Goal: Transaction & Acquisition: Purchase product/service

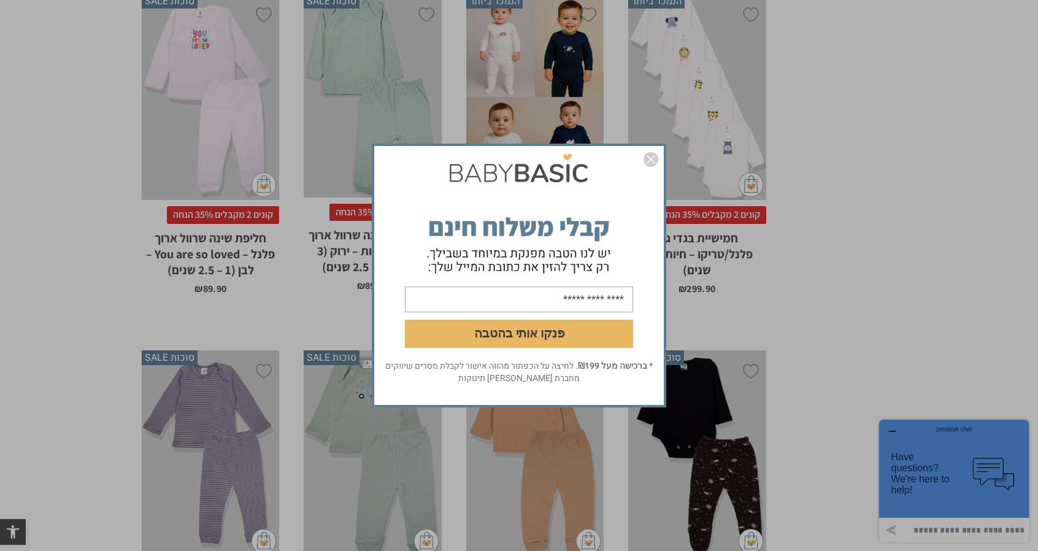
scroll to position [2085, 0]
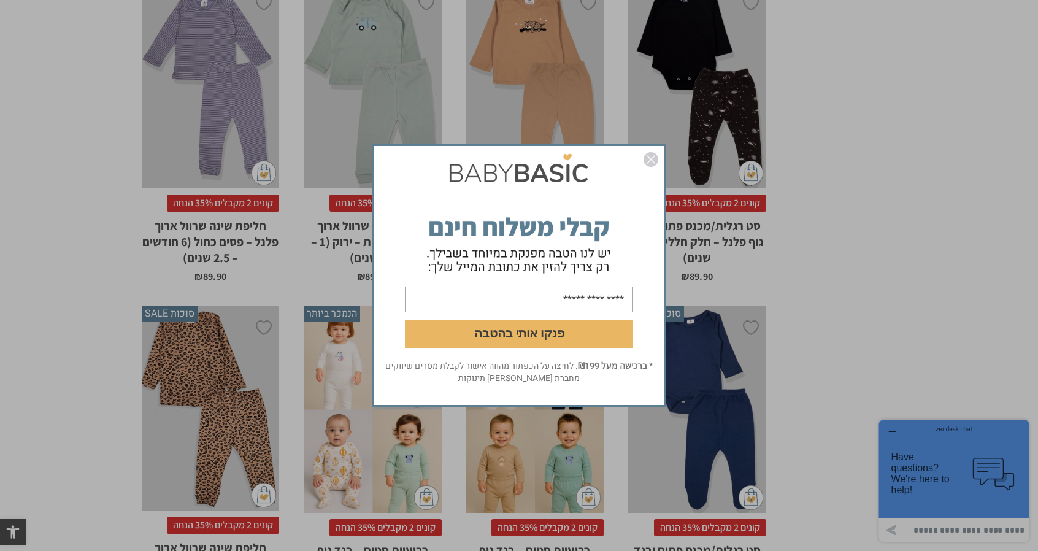
click at [653, 158] on img "סגור" at bounding box center [650, 159] width 15 height 15
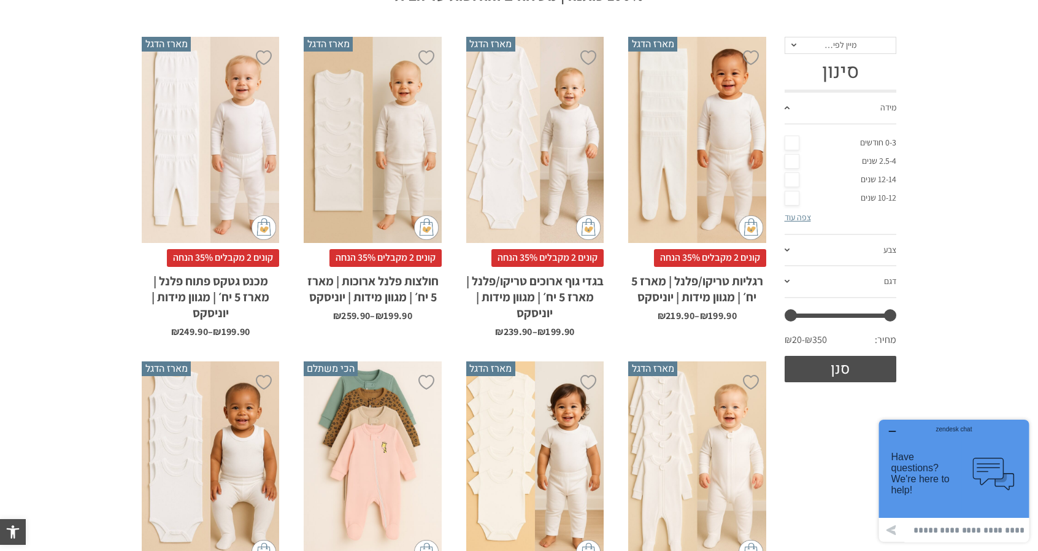
scroll to position [196, 0]
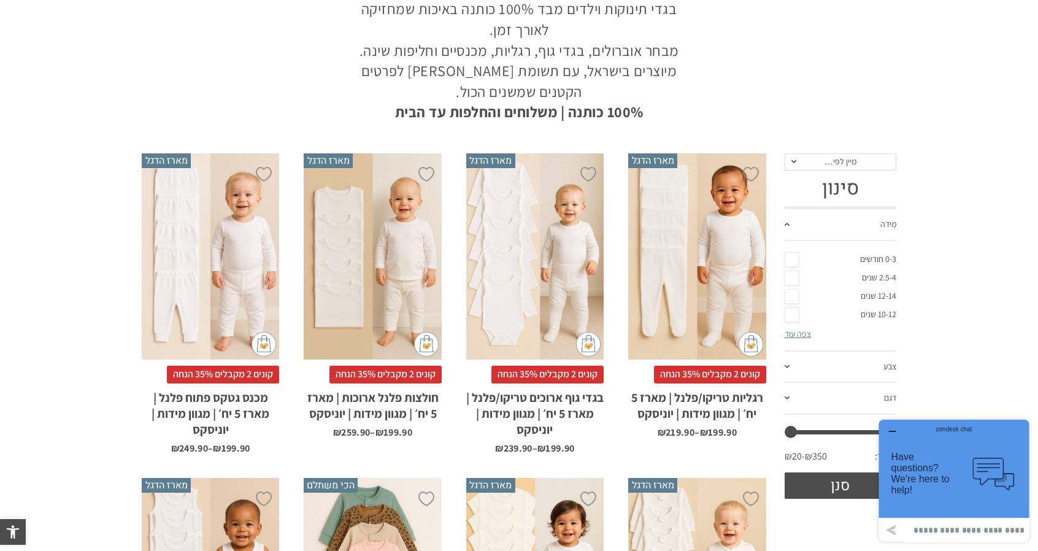
click at [887, 277] on link "2.5-4 שנים" at bounding box center [840, 278] width 112 height 18
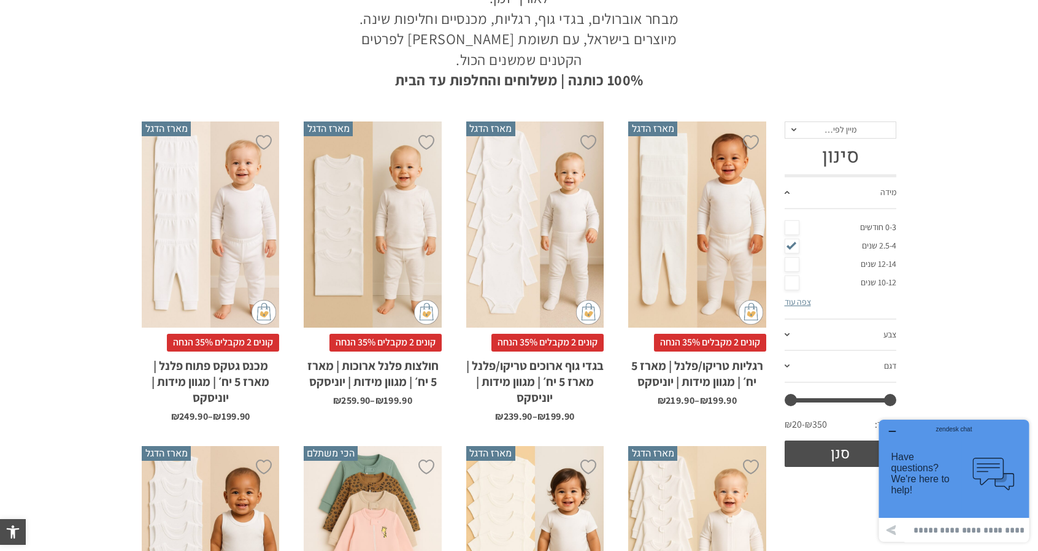
scroll to position [0, 0]
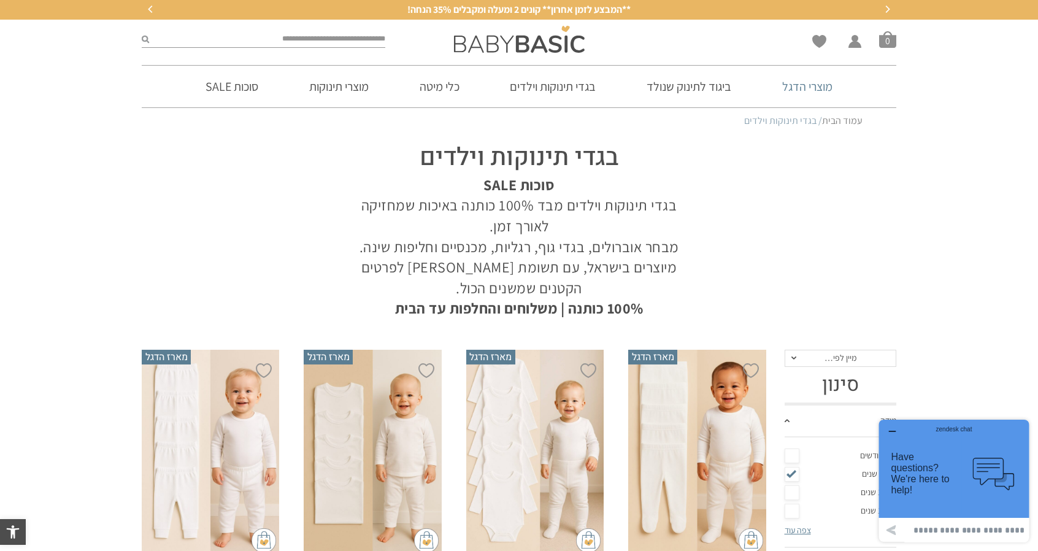
click at [795, 93] on link "מוצרי הדגל" at bounding box center [807, 87] width 87 height 42
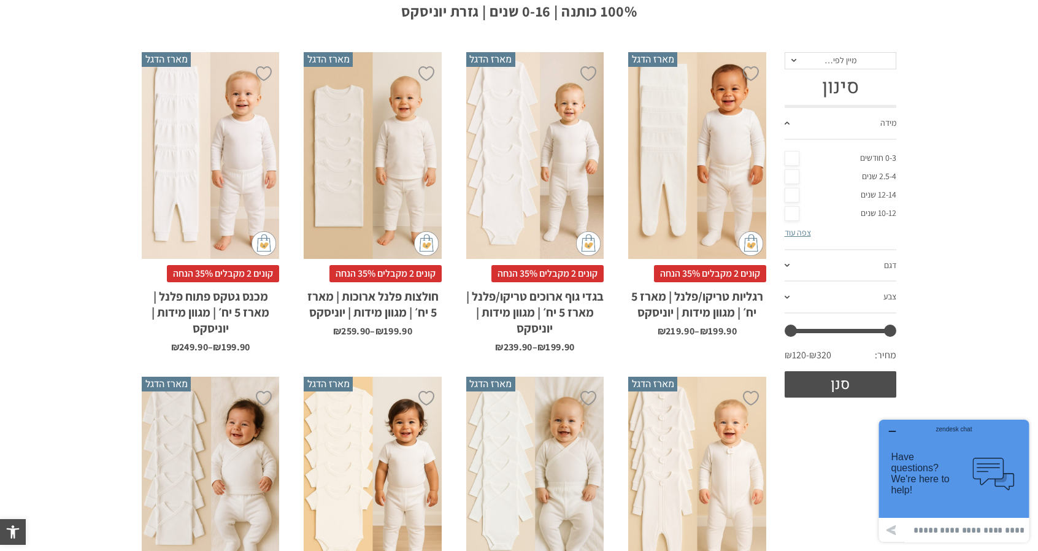
scroll to position [203, 0]
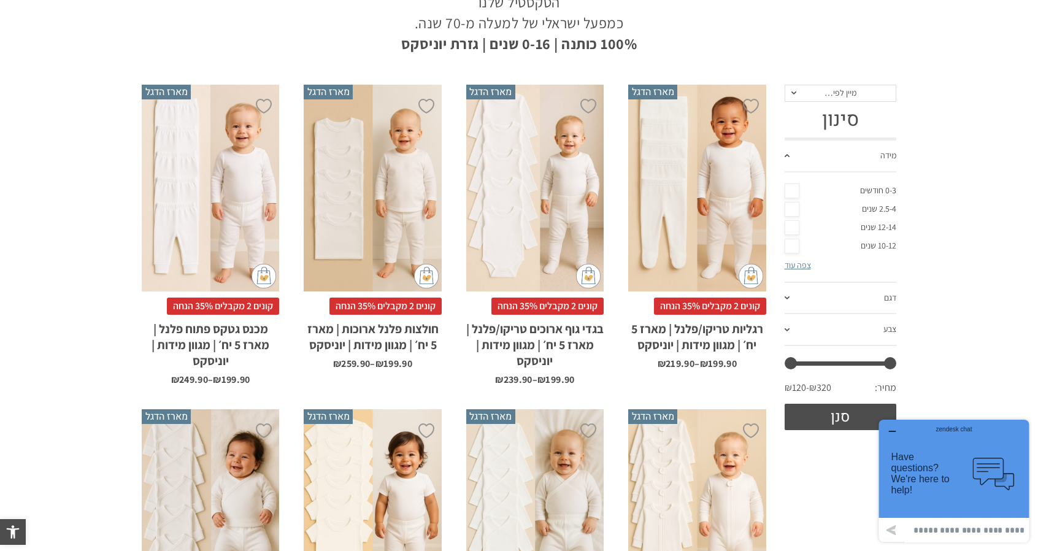
click at [348, 204] on div "x בחירת מידה 12-18m 18-24m 24-30m 2-5-4-שנים 4-6y 6-8-שנים 8-10y" at bounding box center [372, 188] width 137 height 207
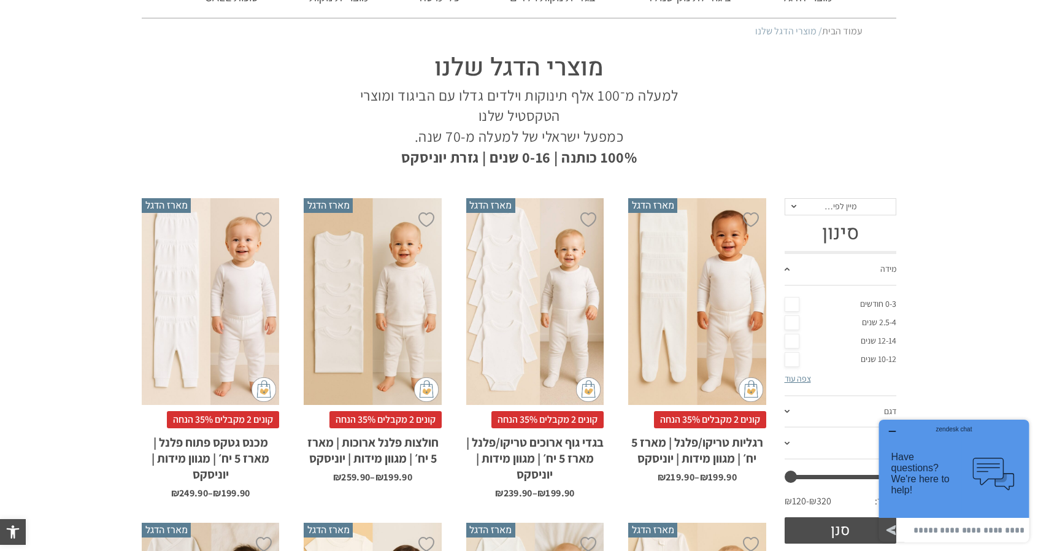
scroll to position [0, 0]
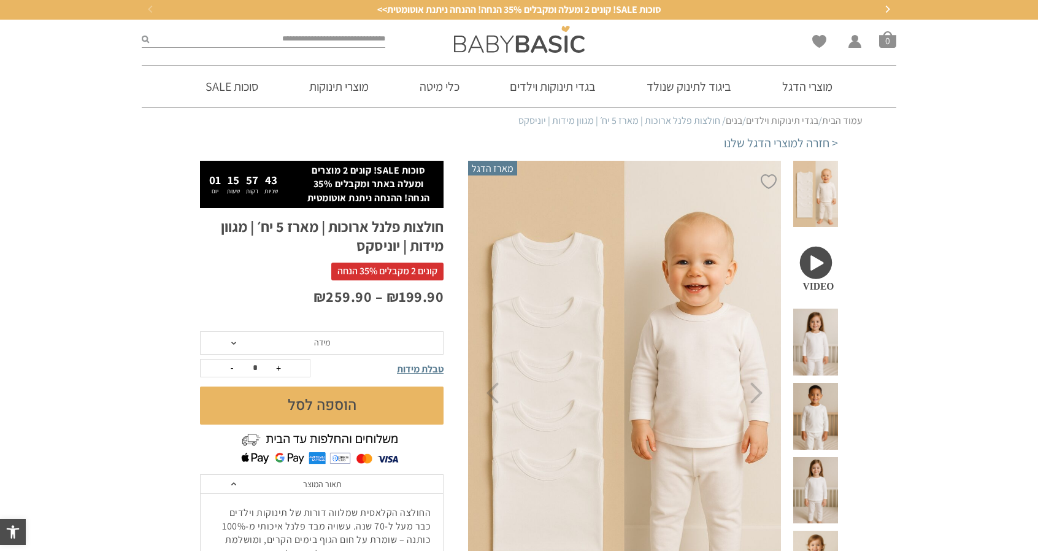
click at [806, 328] on span at bounding box center [815, 341] width 45 height 67
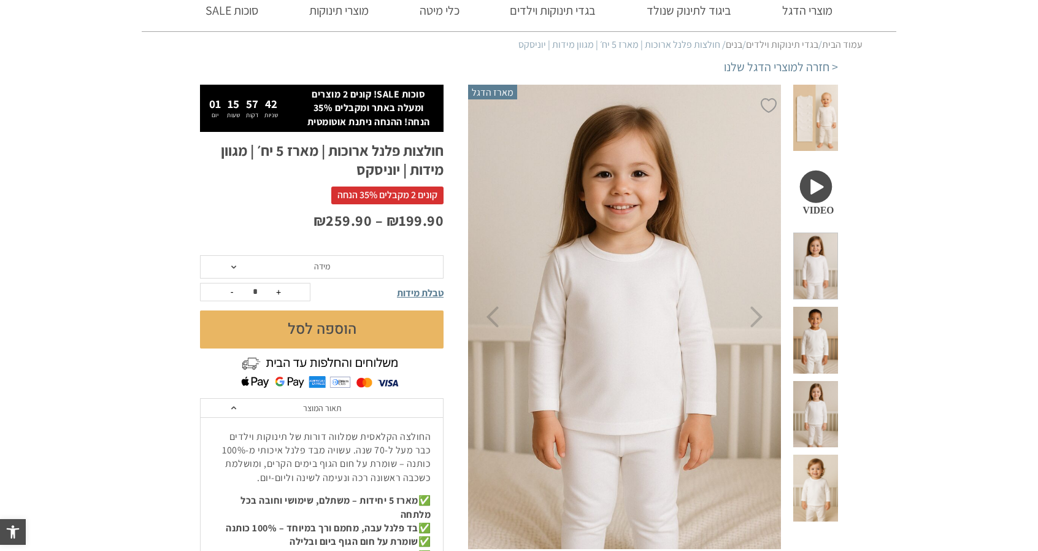
scroll to position [123, 0]
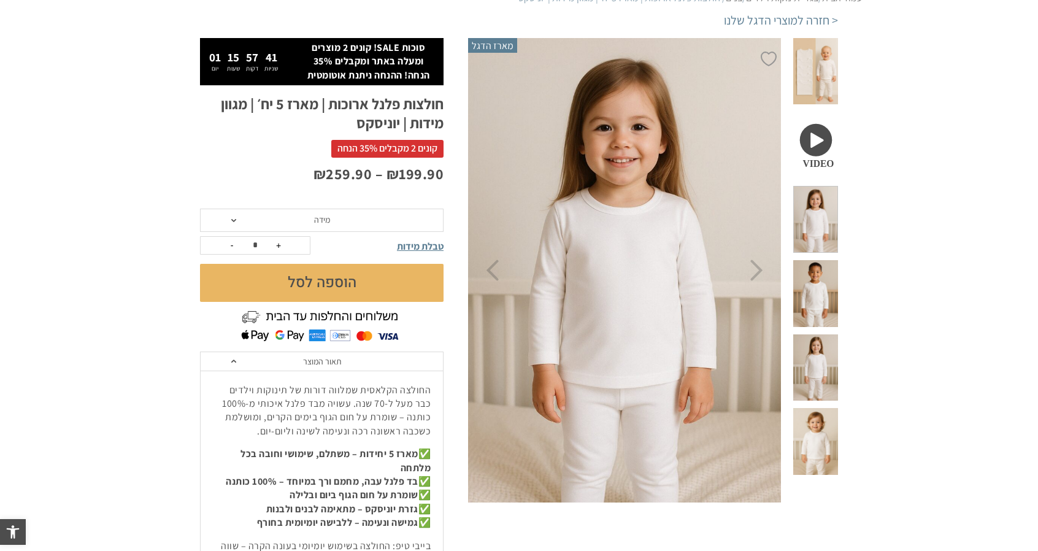
click at [821, 334] on span at bounding box center [815, 367] width 45 height 67
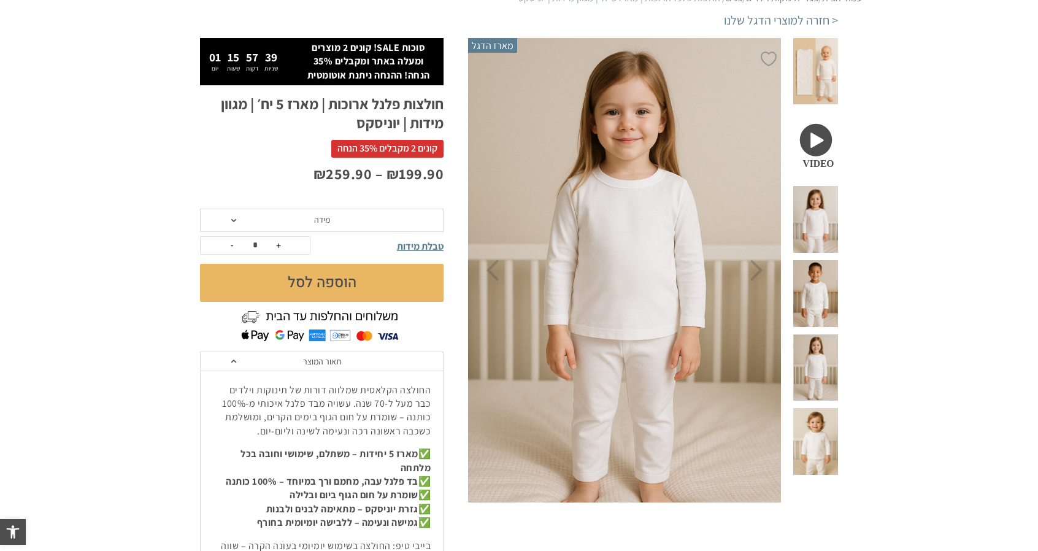
click at [406, 217] on span "מידה" at bounding box center [321, 220] width 243 height 23
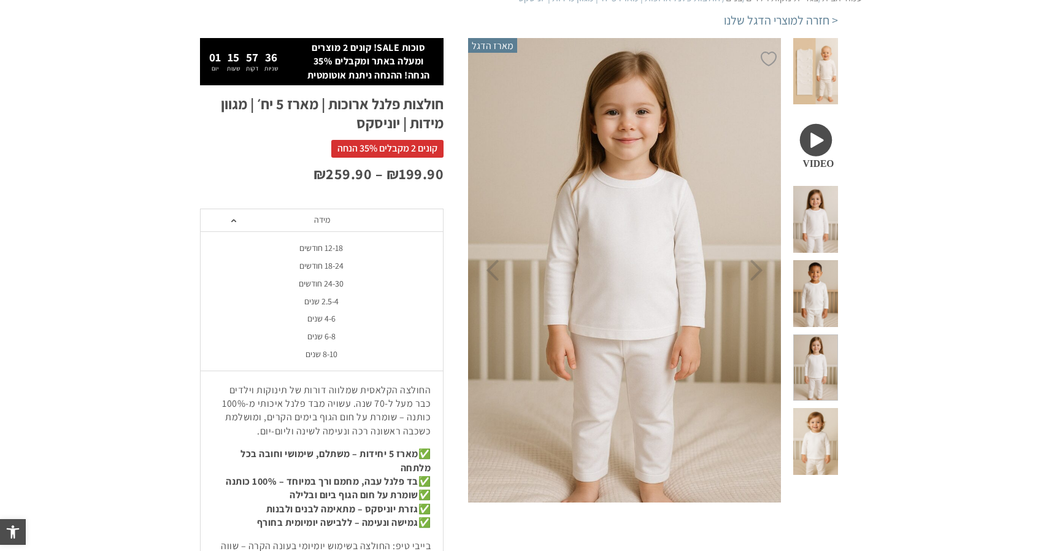
scroll to position [0, 0]
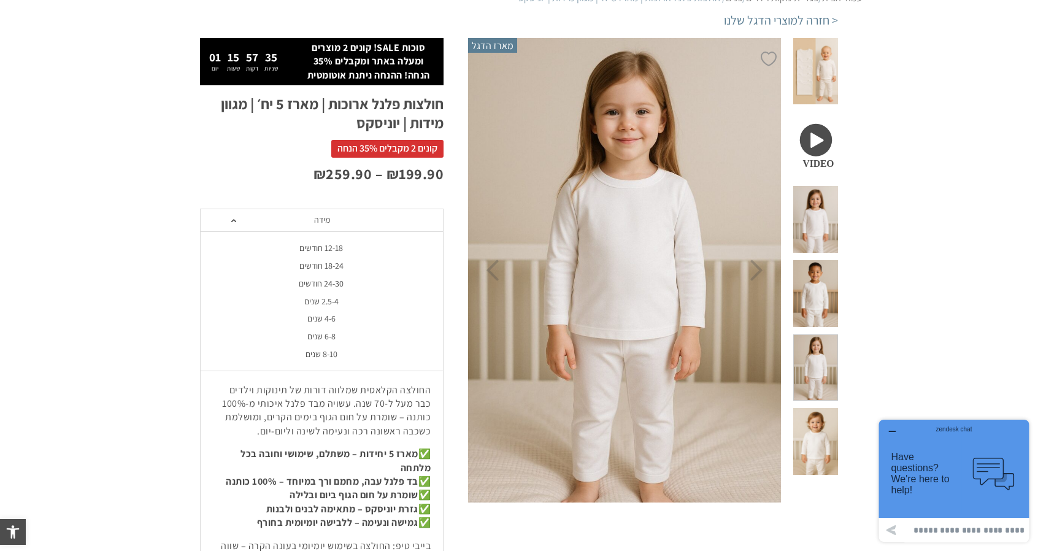
click at [336, 321] on div "4-6 שנים" at bounding box center [320, 318] width 243 height 10
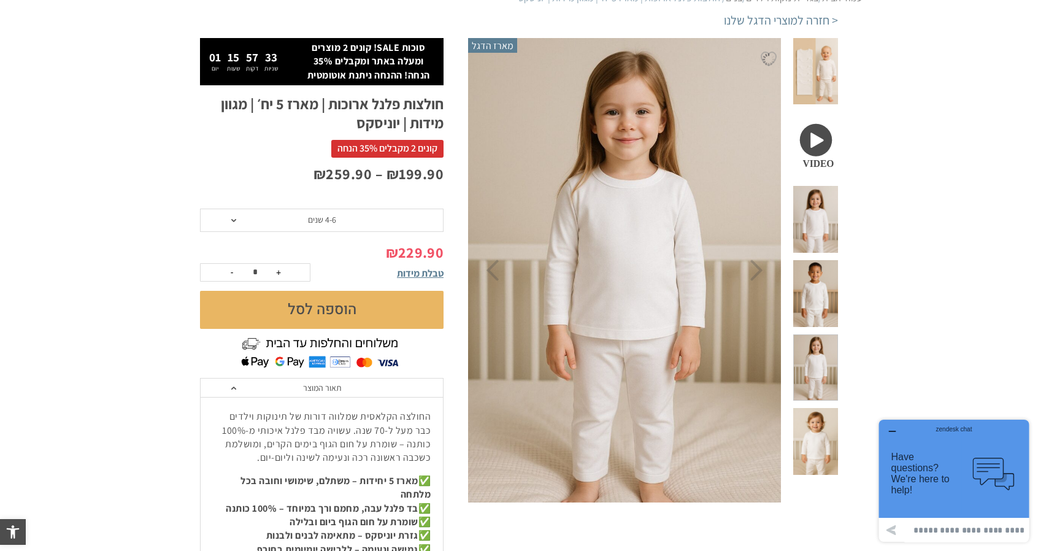
click at [362, 306] on button "הוספה לסל" at bounding box center [321, 310] width 243 height 38
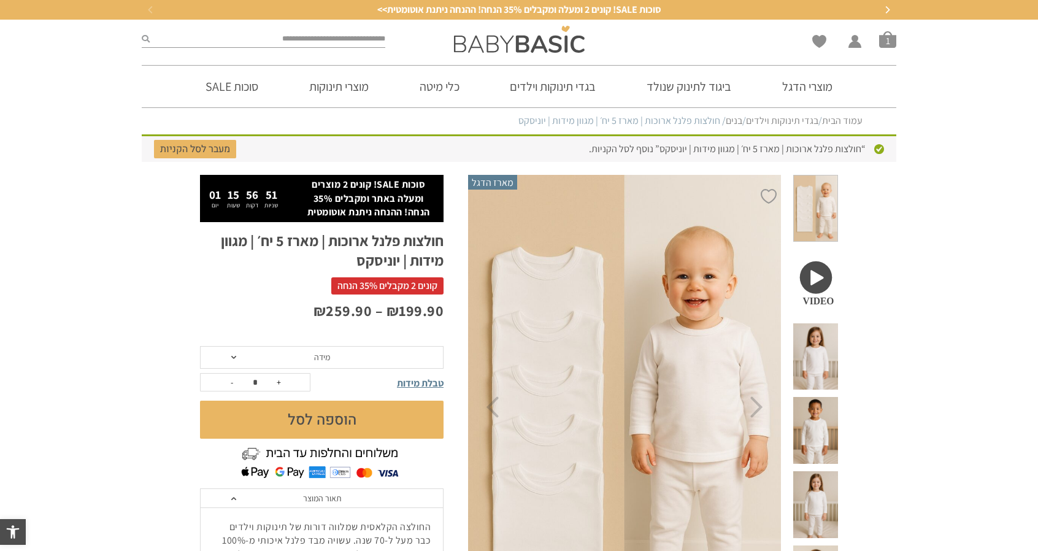
click at [363, 356] on span "מידה" at bounding box center [321, 357] width 243 height 23
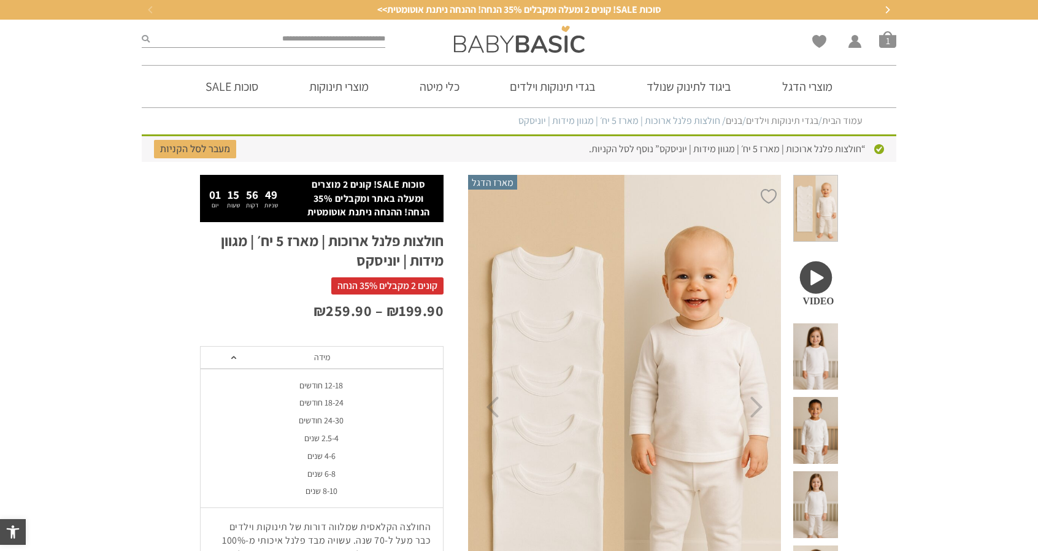
click at [334, 475] on div "6-8 שנים" at bounding box center [320, 474] width 243 height 10
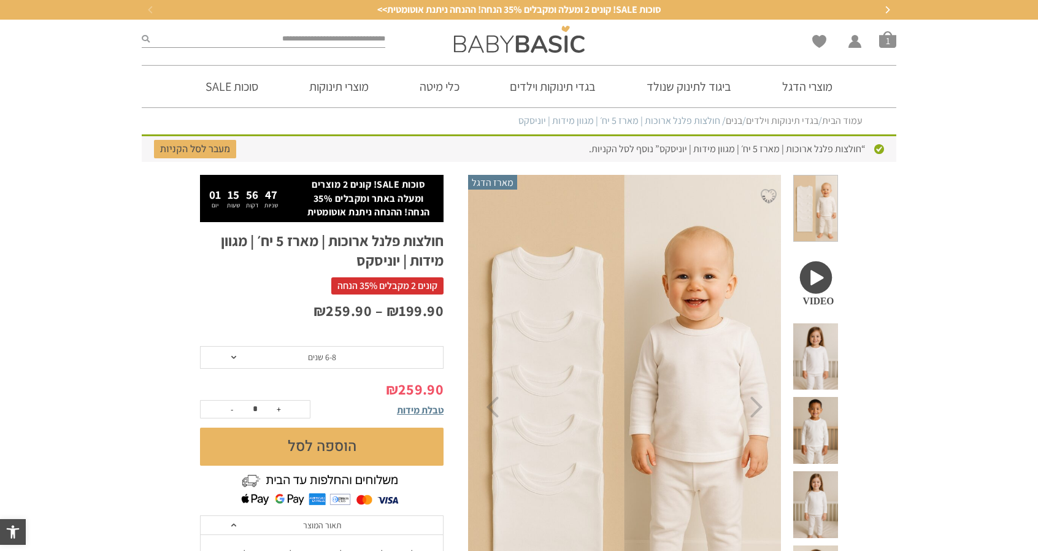
click at [342, 446] on button "הוספה לסל" at bounding box center [321, 446] width 243 height 38
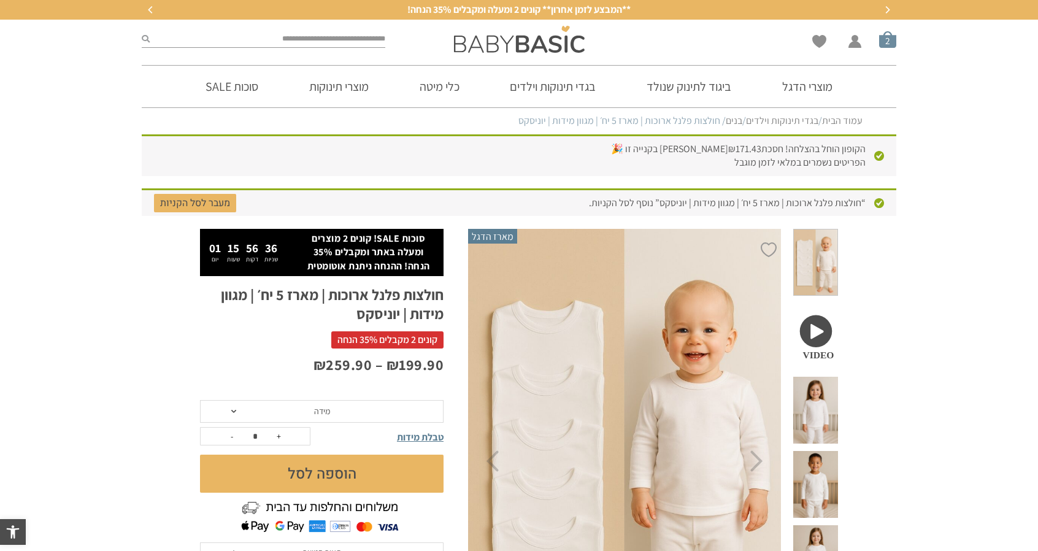
click at [889, 47] on span "סל קניות" at bounding box center [887, 39] width 17 height 17
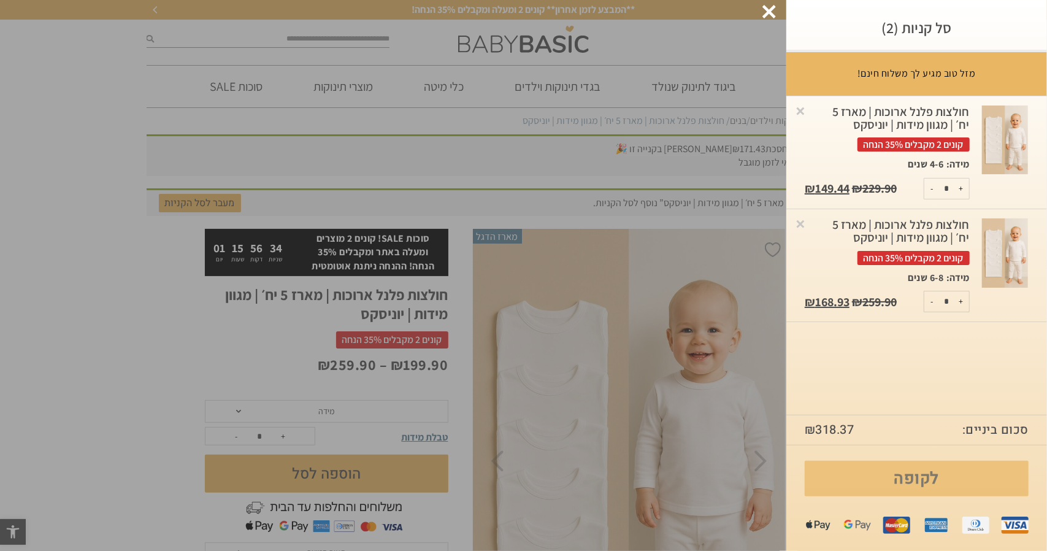
click at [888, 473] on link "לקופה" at bounding box center [917, 479] width 224 height 36
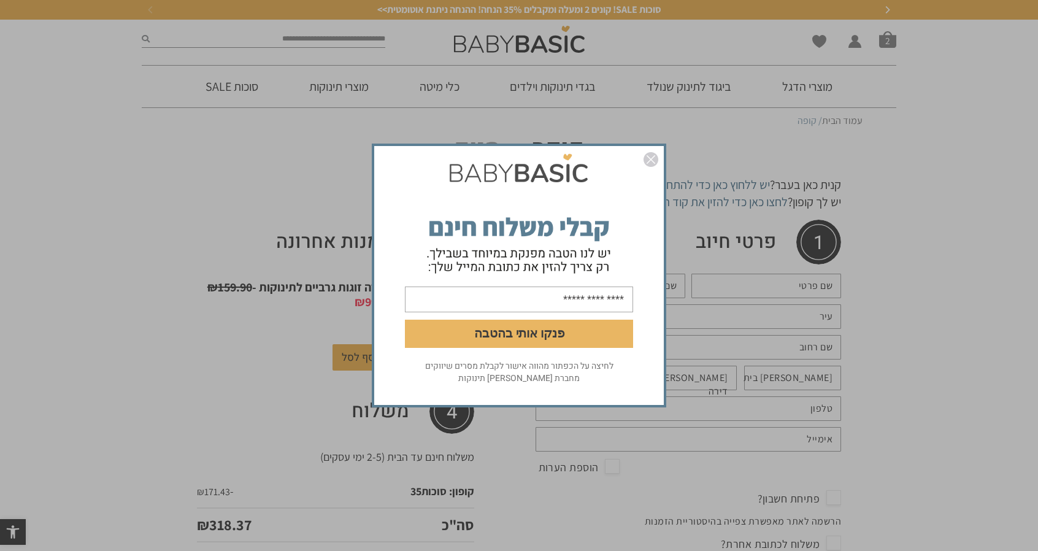
click at [651, 157] on img "סגור" at bounding box center [650, 159] width 15 height 15
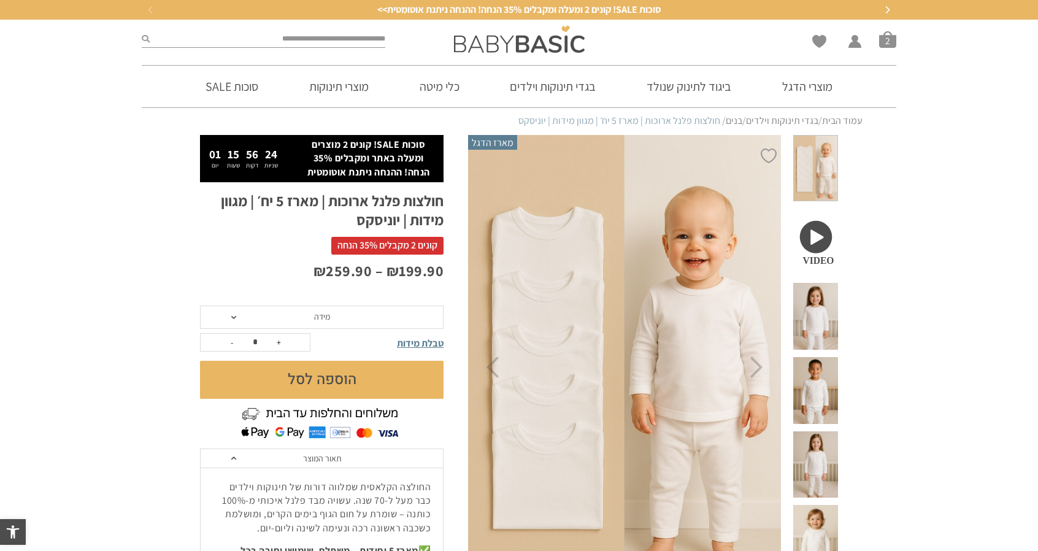
click at [380, 320] on span "מידה" at bounding box center [321, 316] width 243 height 23
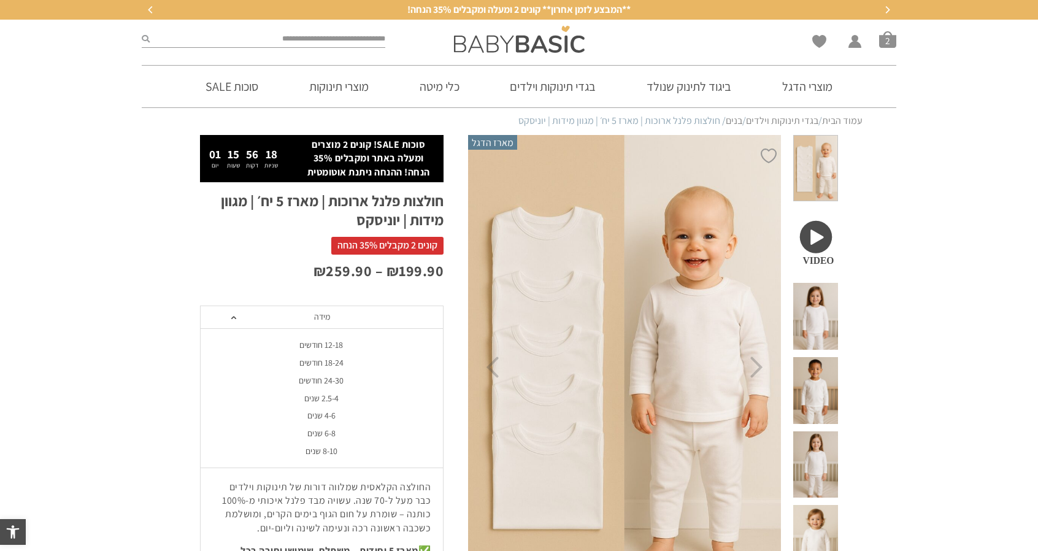
click at [348, 360] on div "18-24 חודשים" at bounding box center [320, 363] width 243 height 10
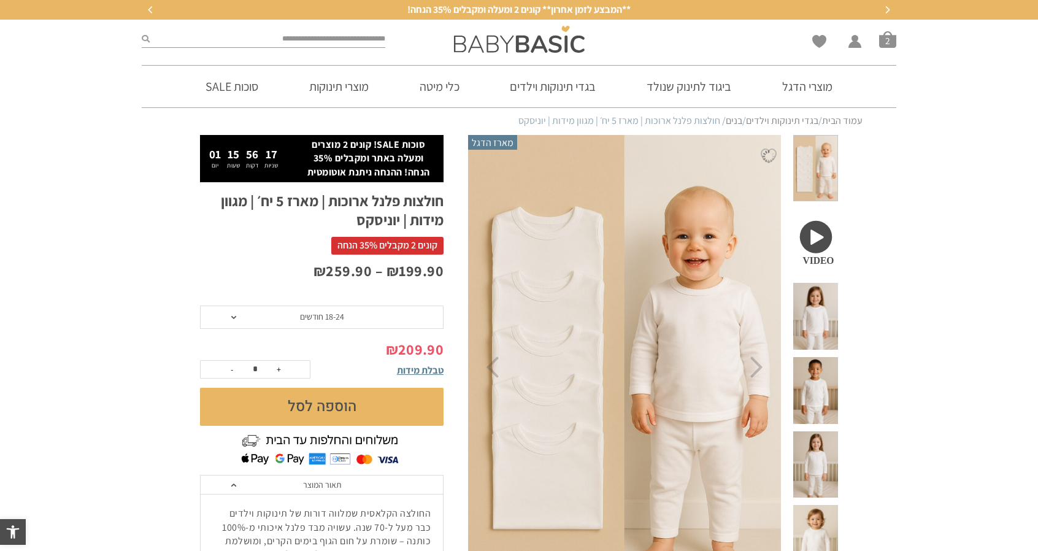
click at [345, 322] on span "18-24 חודשים" at bounding box center [321, 316] width 243 height 23
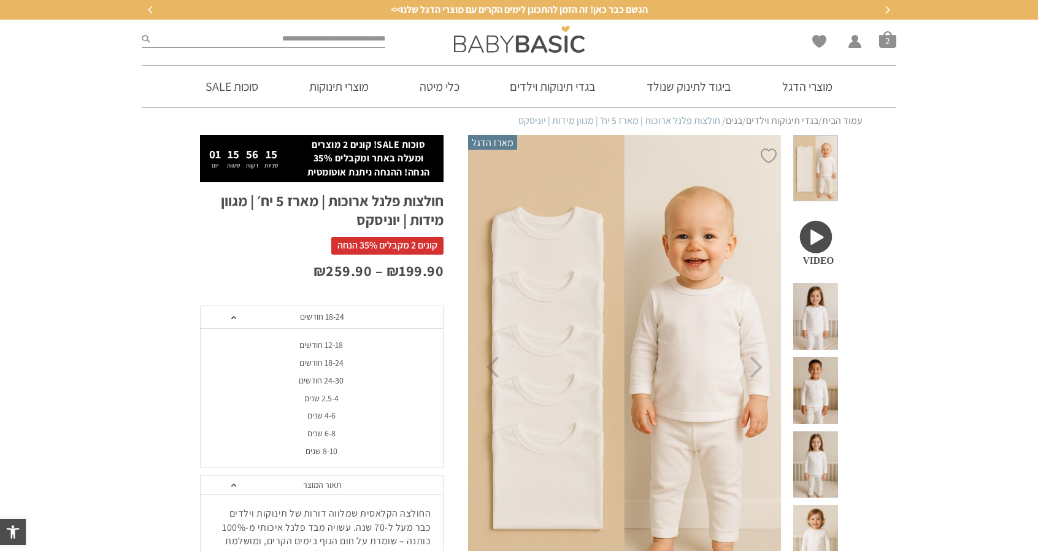
click at [345, 322] on span "18-24 חודשים" at bounding box center [321, 316] width 243 height 23
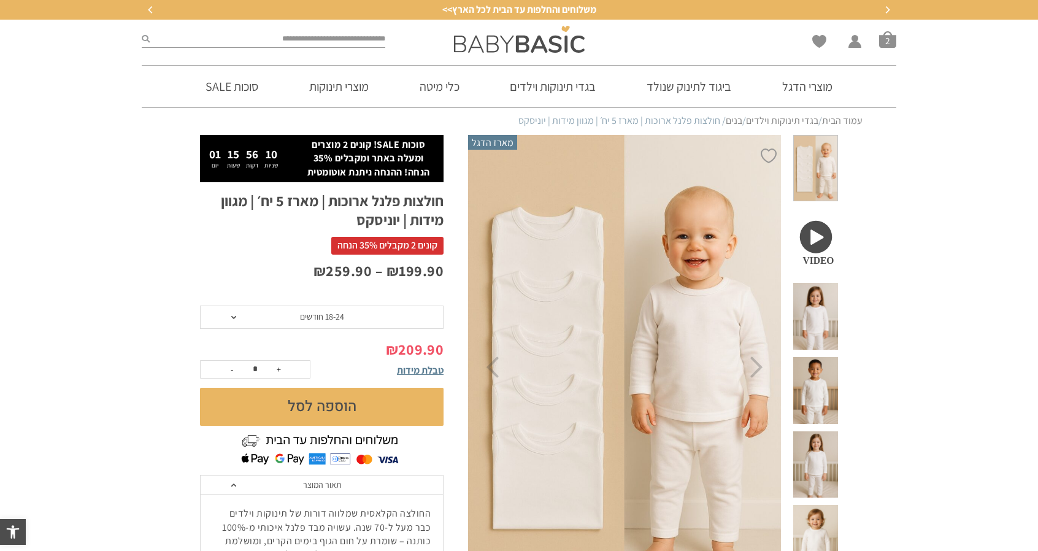
click at [340, 320] on span "18-24 חודשים" at bounding box center [322, 316] width 44 height 11
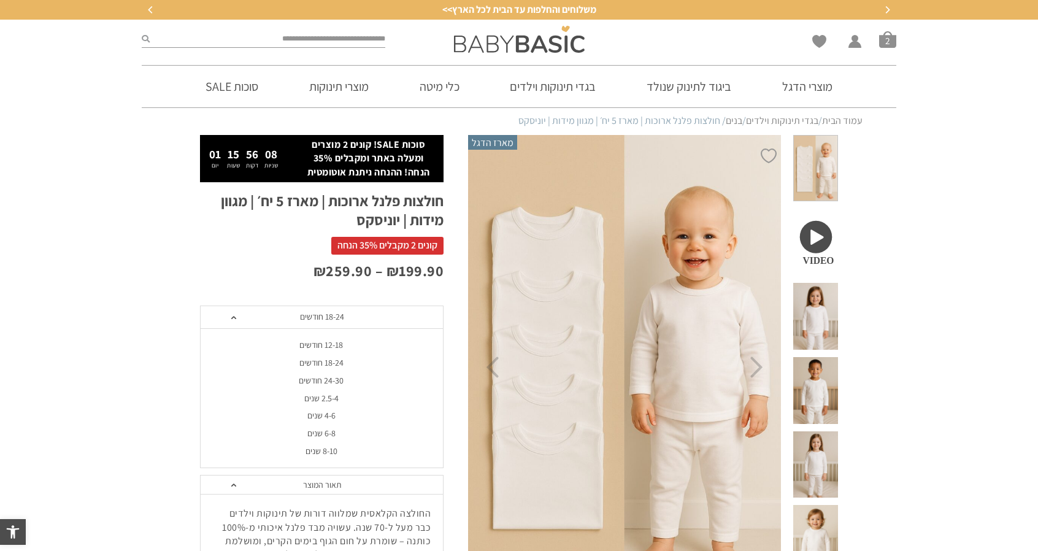
click at [341, 320] on span "18-24 חודשים" at bounding box center [322, 316] width 44 height 11
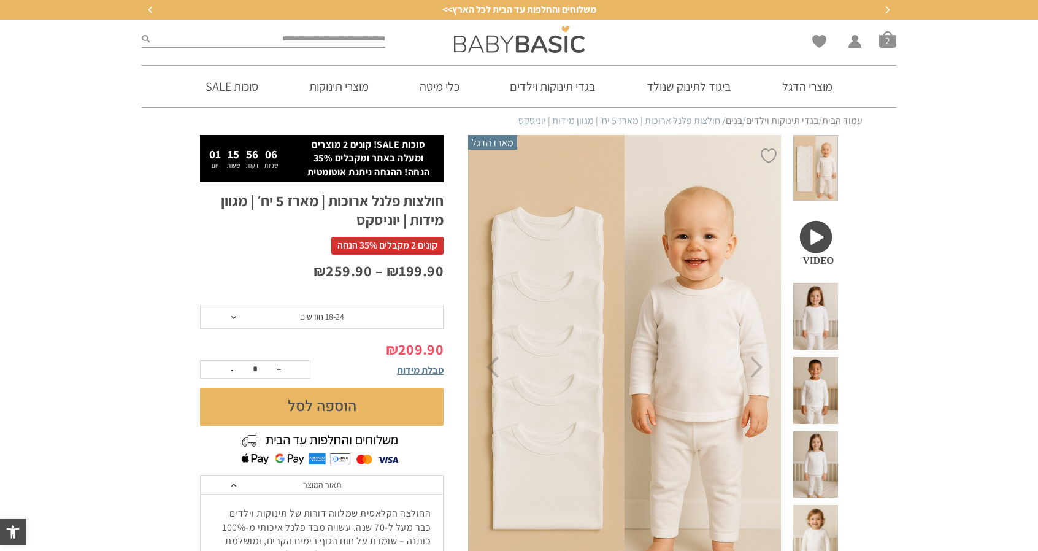
click at [331, 399] on button "הוספה לסל" at bounding box center [321, 407] width 243 height 38
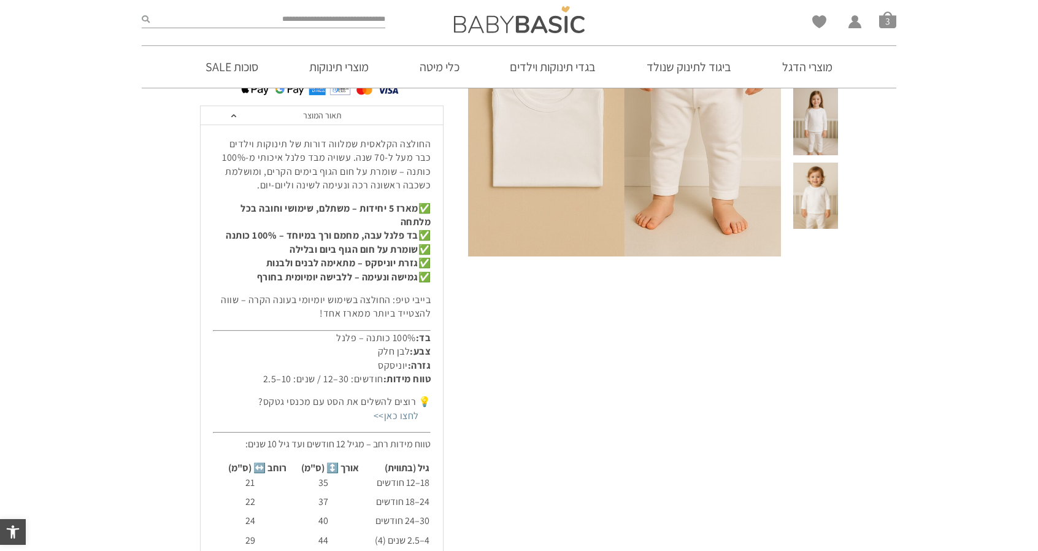
scroll to position [613, 0]
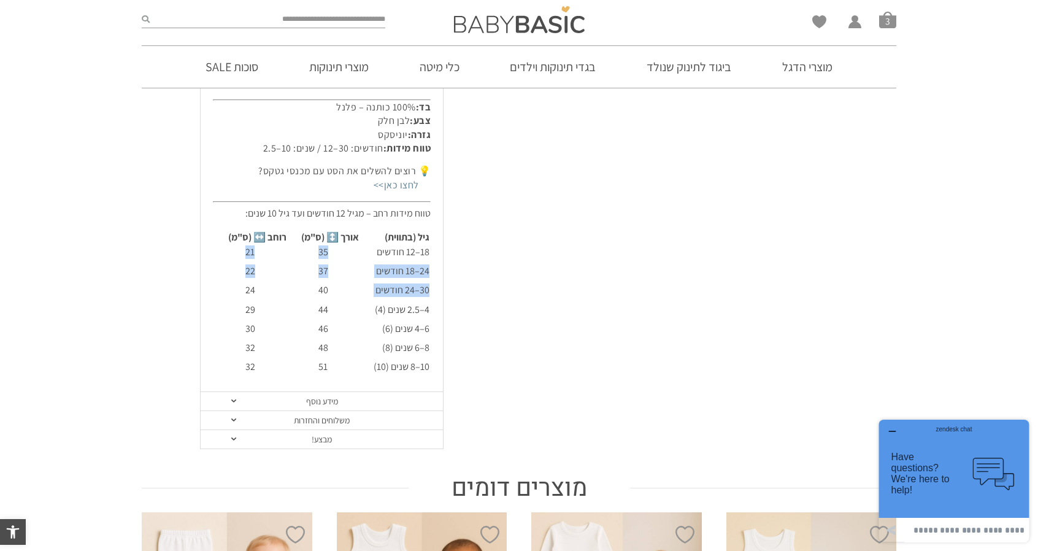
drag, startPoint x: 347, startPoint y: 255, endPoint x: 353, endPoint y: 294, distance: 39.7
click at [350, 293] on tbody "18–12 חודשים 35 21 24–18 חודשים 37 22 30–24 חודשים 40 24 4–2.5 שנים (4) 44 29 6…" at bounding box center [321, 311] width 215 height 132
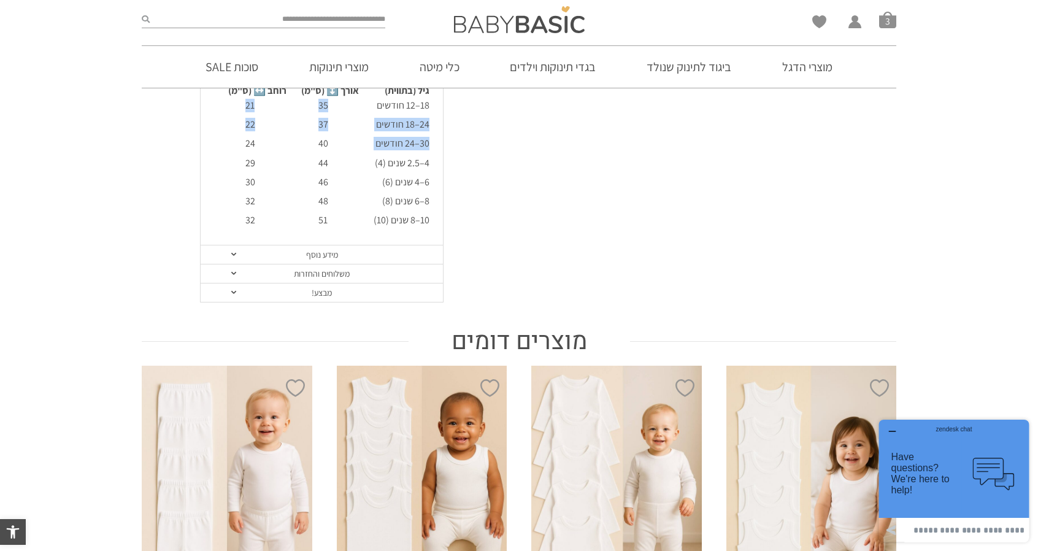
scroll to position [552, 0]
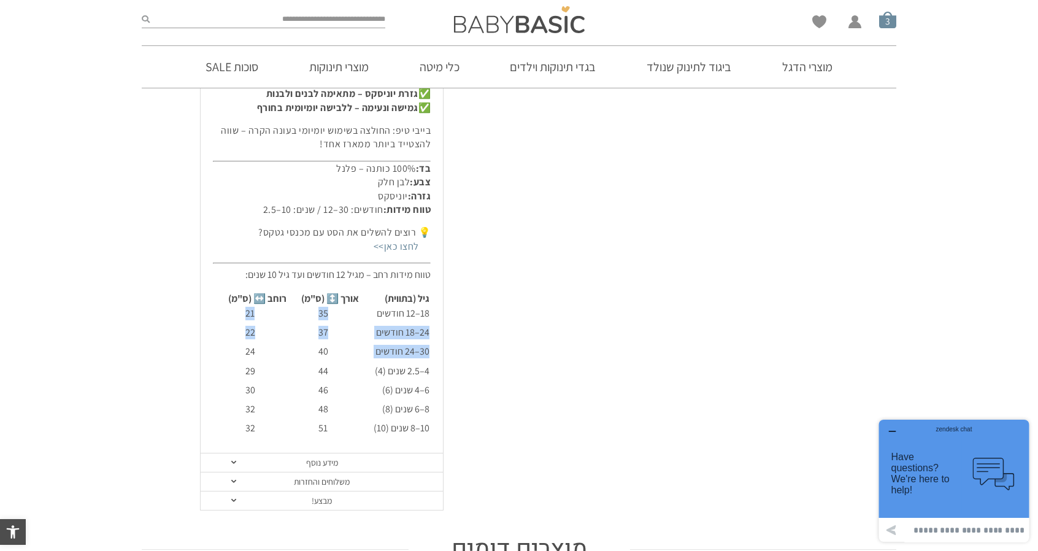
click at [886, 23] on span "סל קניות" at bounding box center [887, 19] width 17 height 17
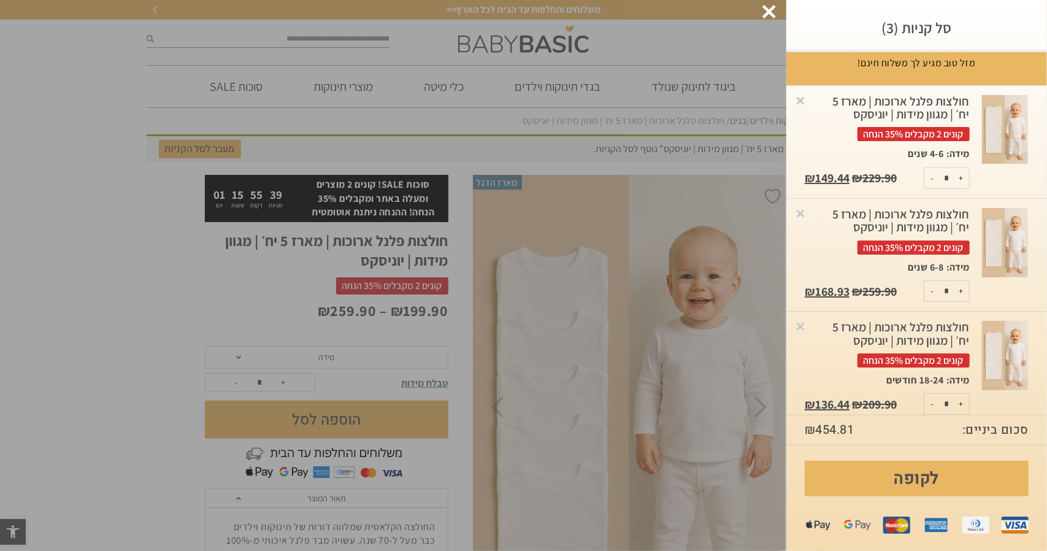
scroll to position [0, 0]
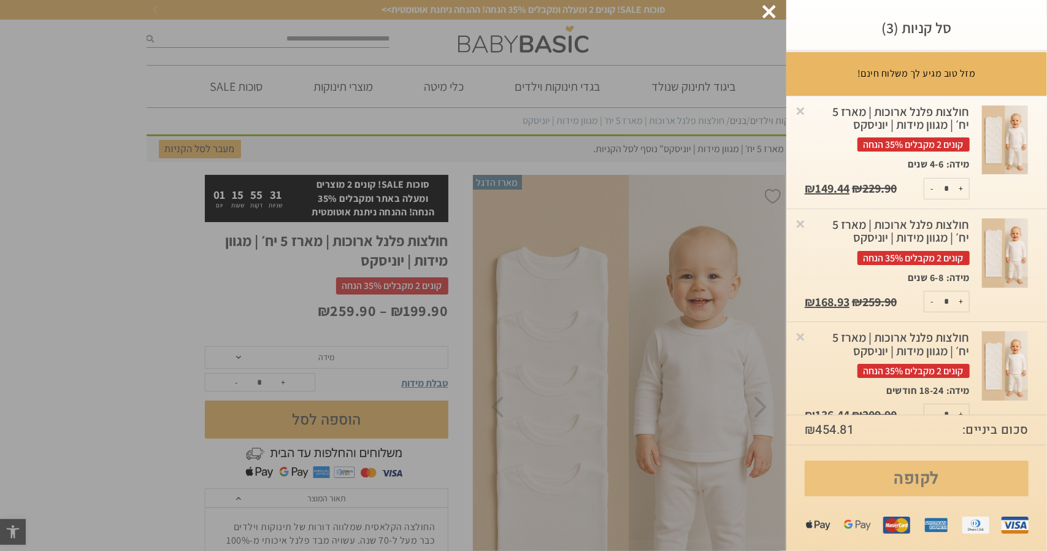
click at [931, 475] on link "לקופה" at bounding box center [917, 479] width 224 height 36
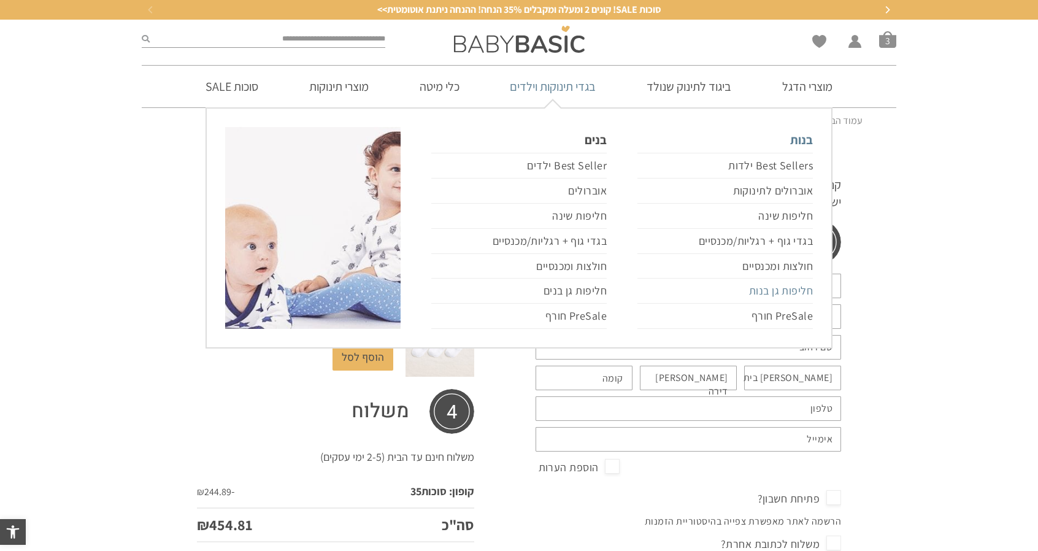
click at [789, 287] on link "חליפות גן בנות" at bounding box center [724, 290] width 175 height 25
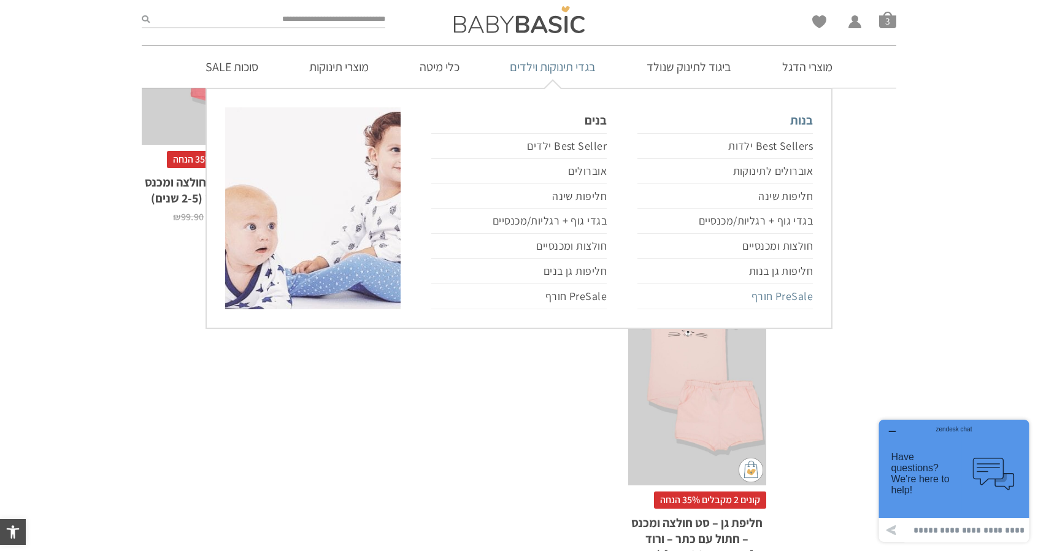
click at [797, 294] on link "PreSale חורף" at bounding box center [724, 296] width 175 height 25
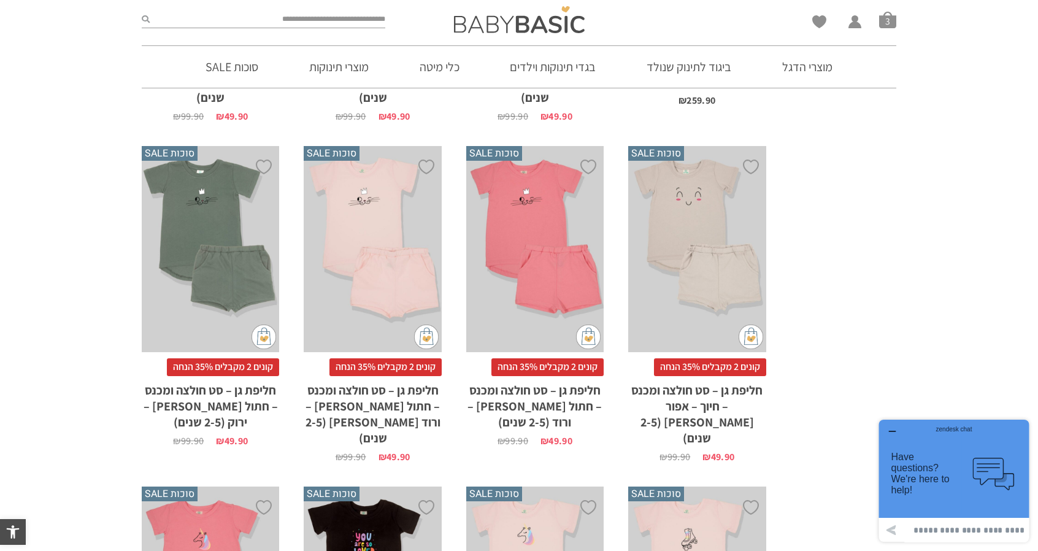
scroll to position [61, 0]
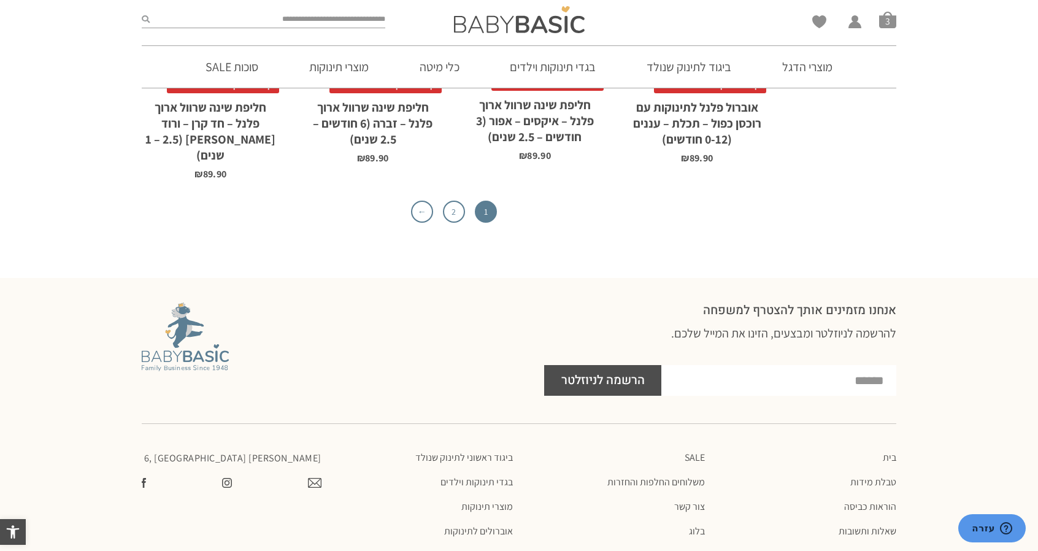
scroll to position [4271, 0]
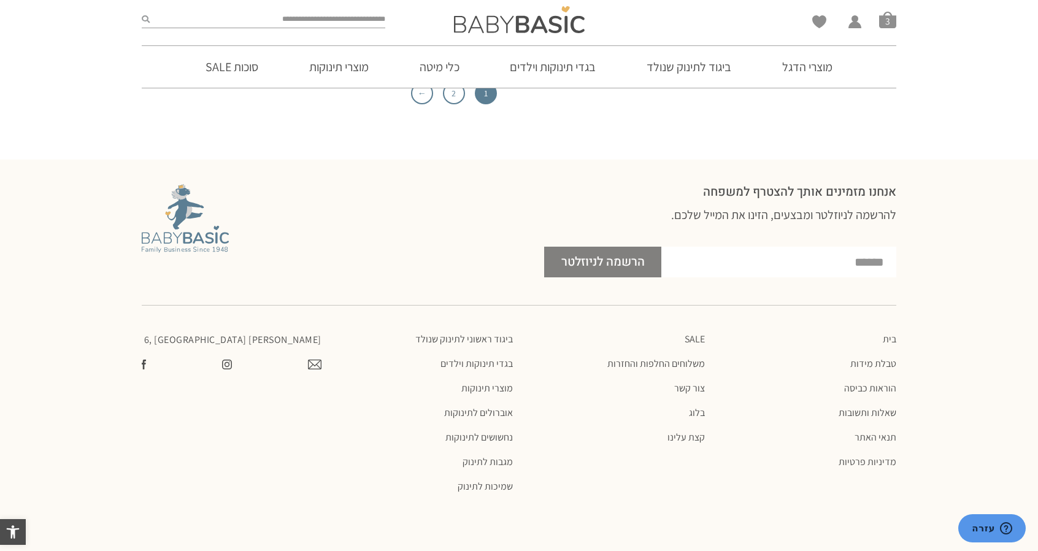
click at [637, 247] on span "הרשמה לניוזלטר" at bounding box center [602, 262] width 83 height 31
